Goal: Information Seeking & Learning: Compare options

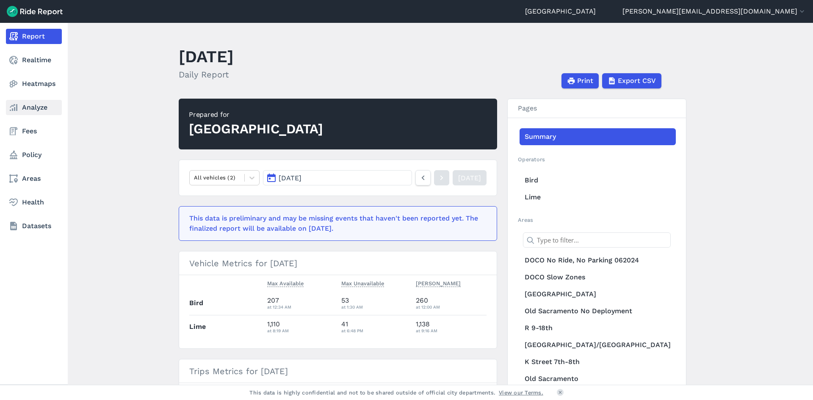
click at [33, 110] on link "Analyze" at bounding box center [34, 107] width 56 height 15
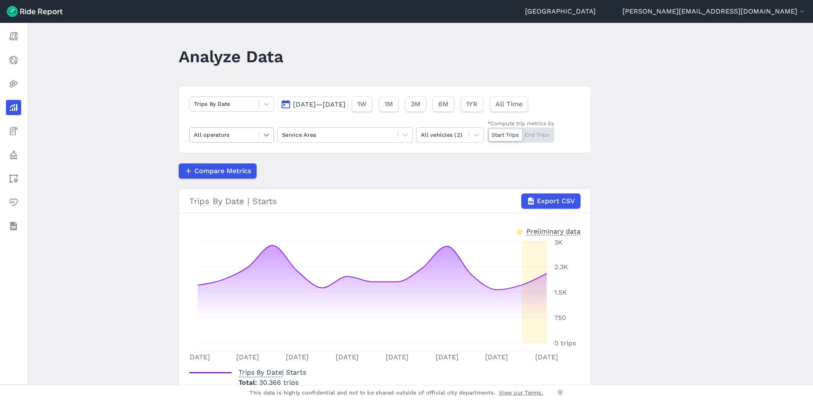
click at [265, 134] on icon at bounding box center [266, 135] width 8 height 8
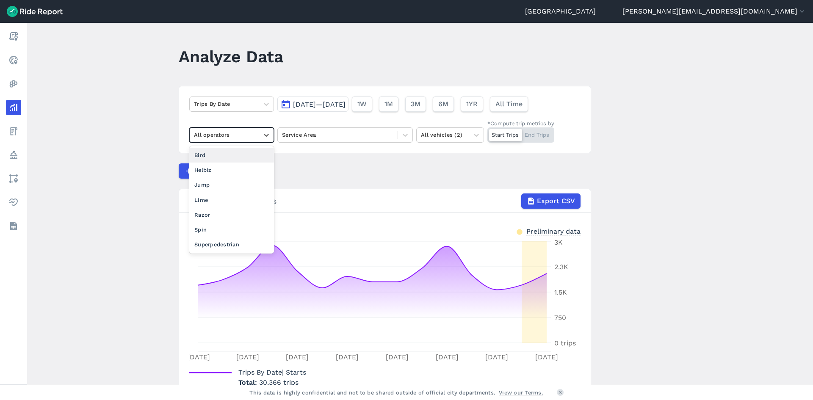
click at [222, 159] on div "Bird" at bounding box center [231, 155] width 85 height 15
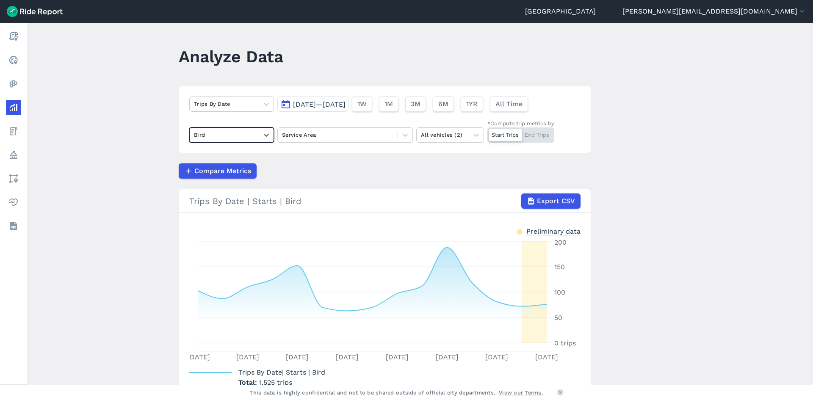
click at [282, 173] on div "Compare Metrics" at bounding box center [385, 170] width 412 height 15
click at [477, 137] on icon at bounding box center [476, 135] width 8 height 8
click at [461, 172] on div "Scooters" at bounding box center [450, 170] width 68 height 15
click at [475, 138] on icon at bounding box center [476, 135] width 8 height 8
click at [461, 155] on div "All vehicles (2)" at bounding box center [450, 155] width 68 height 15
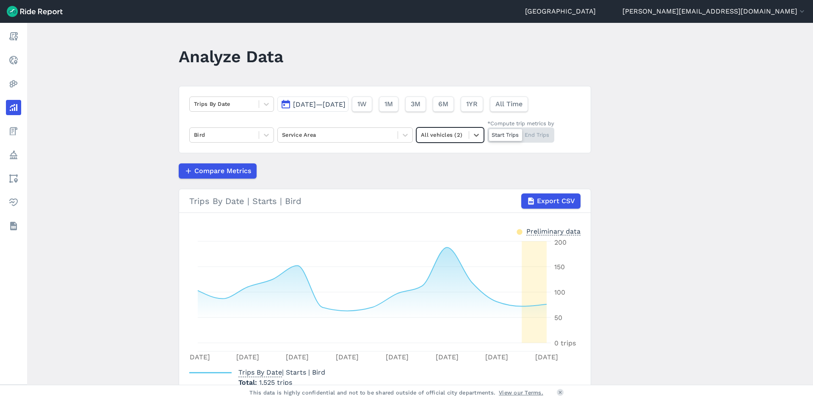
click at [466, 133] on div "All vehicles (2)" at bounding box center [443, 134] width 52 height 13
click at [458, 166] on div "Scooters" at bounding box center [450, 170] width 68 height 15
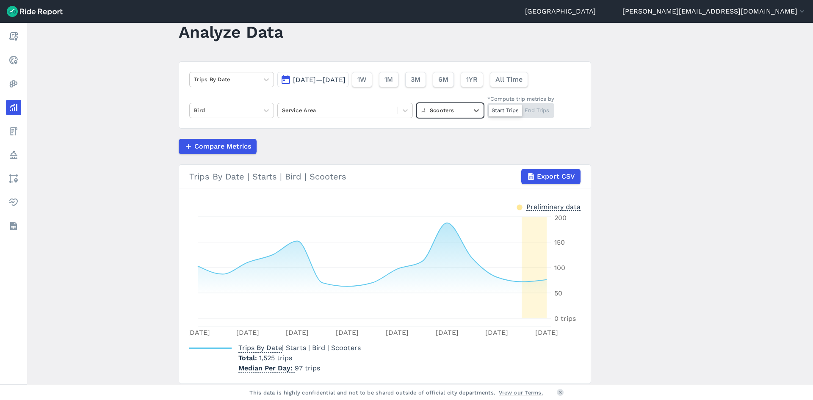
scroll to position [12, 0]
